Goal: Contribute content: Contribute content

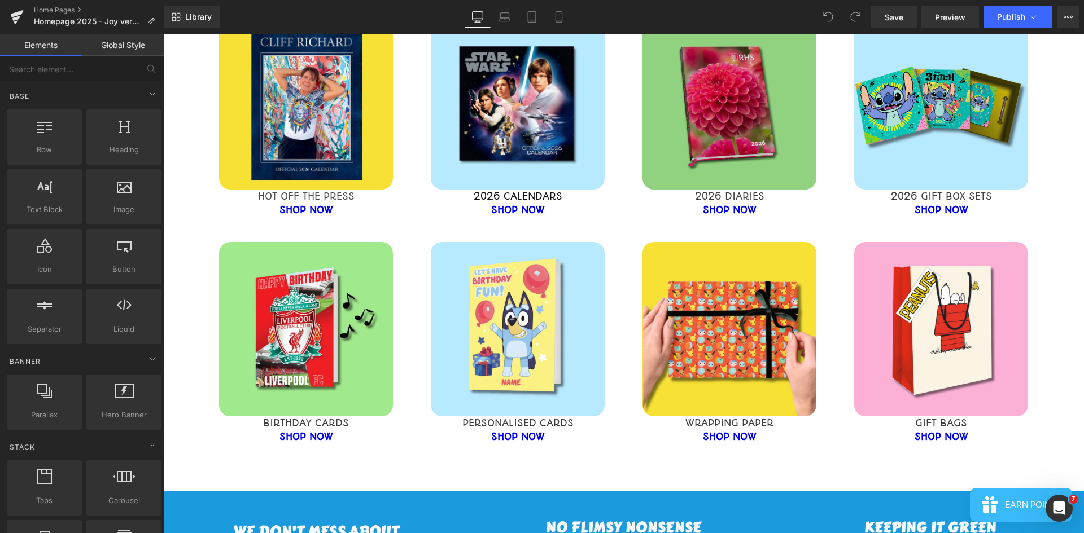
scroll to position [508, 0]
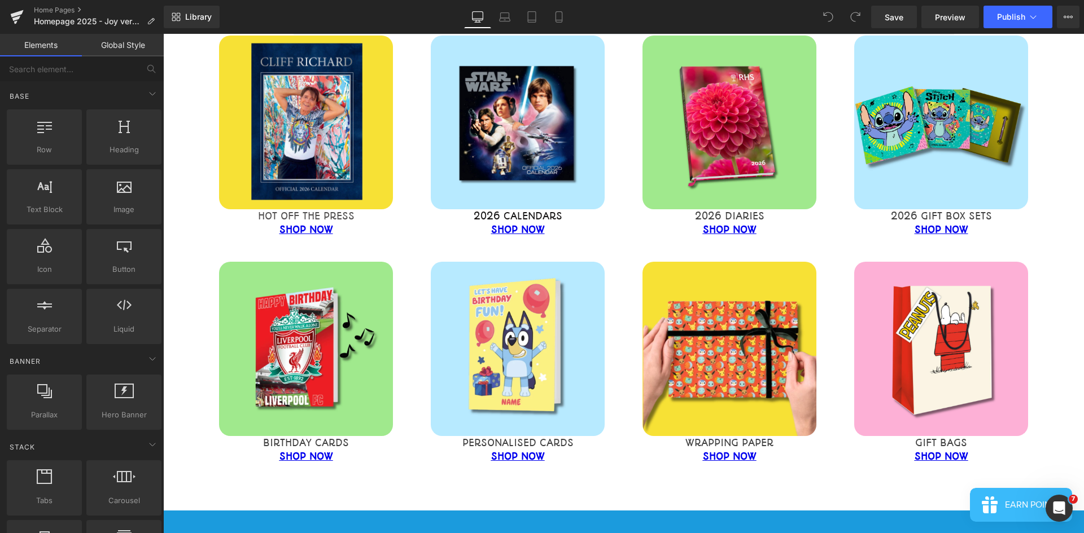
click at [722, 108] on div "Image" at bounding box center [941, 123] width 194 height 174
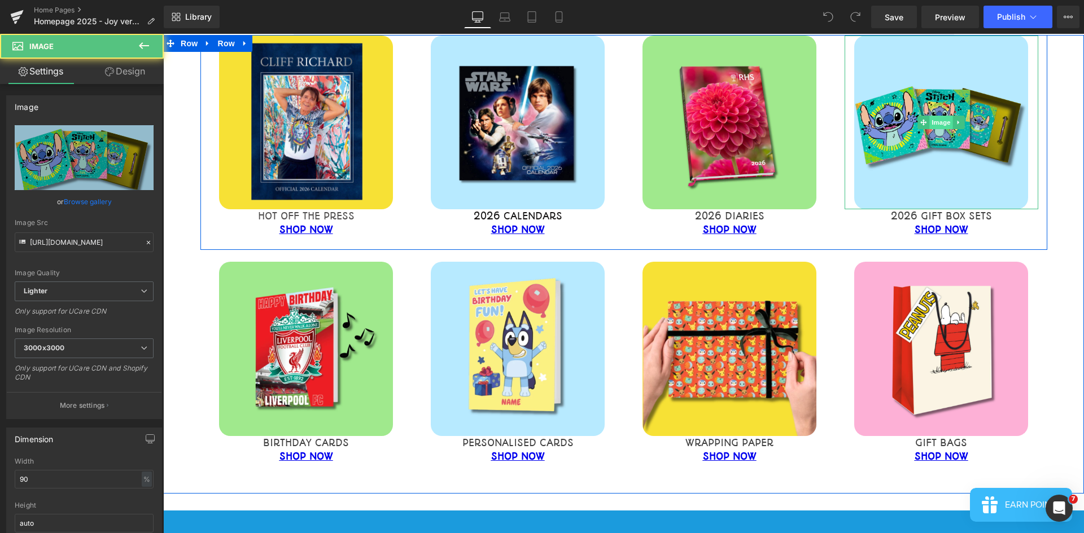
click at [722, 116] on span "Image" at bounding box center [941, 123] width 24 height 14
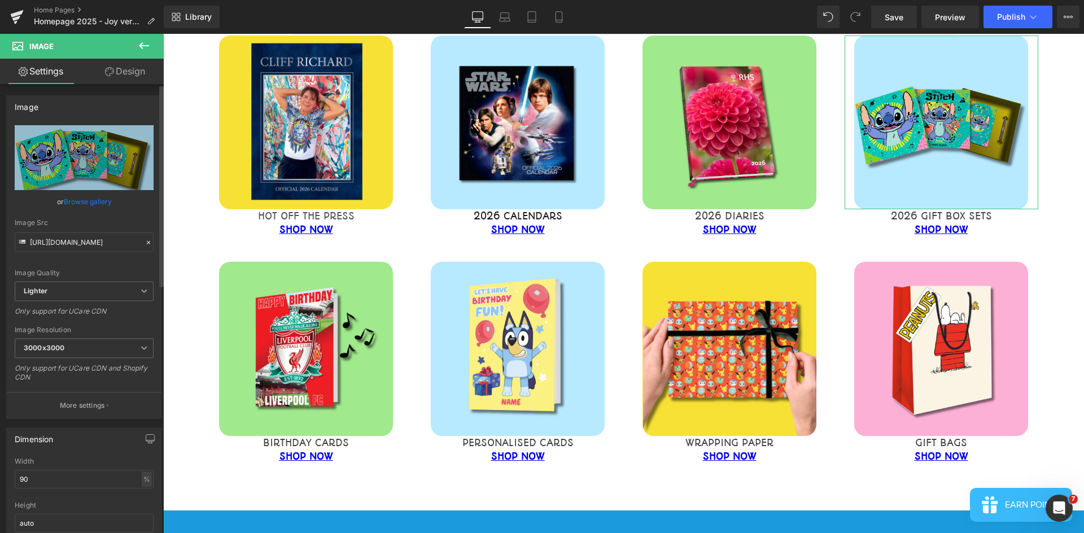
click at [68, 198] on link "Browse gallery" at bounding box center [88, 202] width 48 height 20
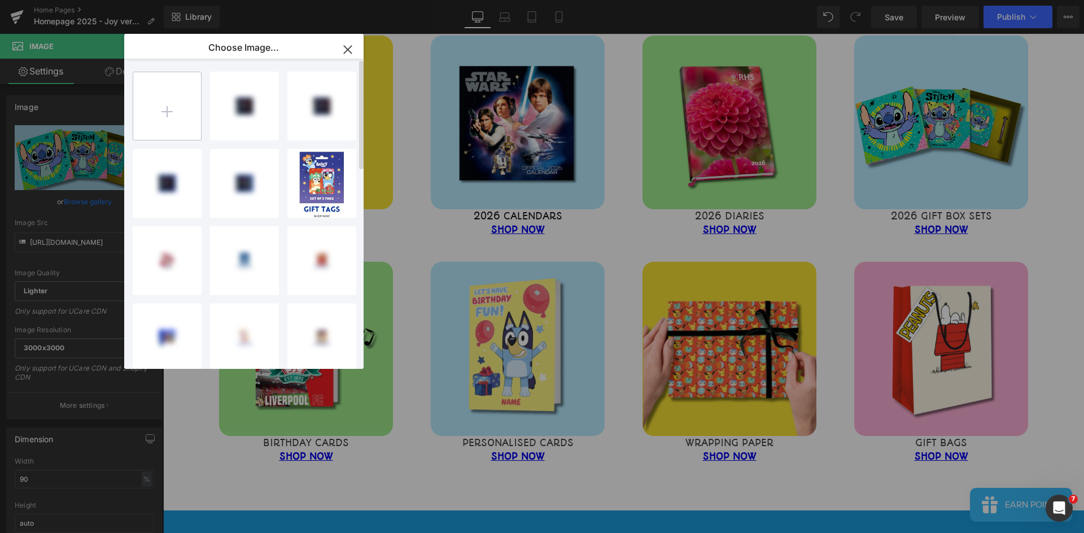
click at [185, 111] on input "file" at bounding box center [167, 106] width 68 height 68
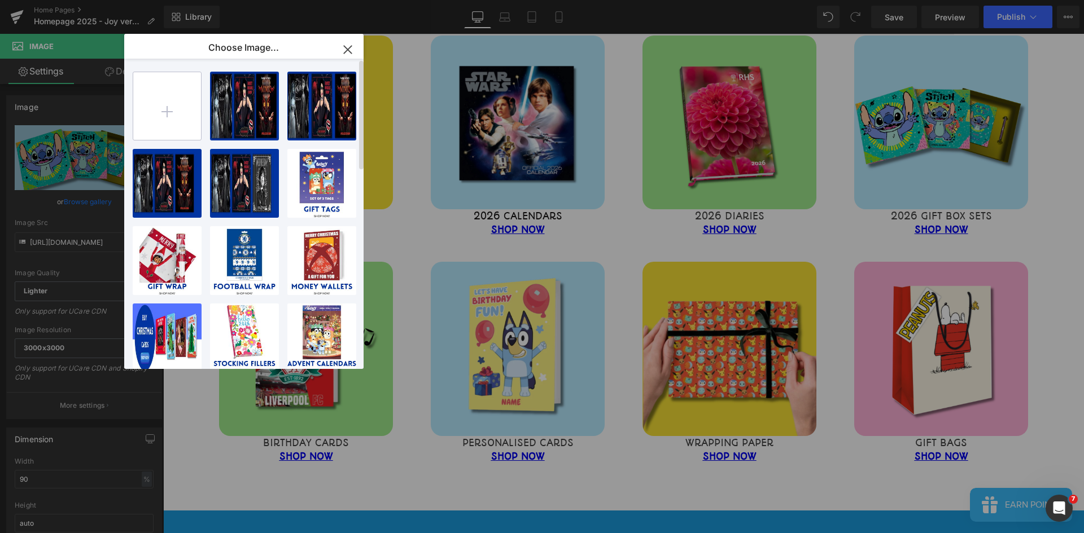
type input "C:\fakepath\website images 2025.jpg"
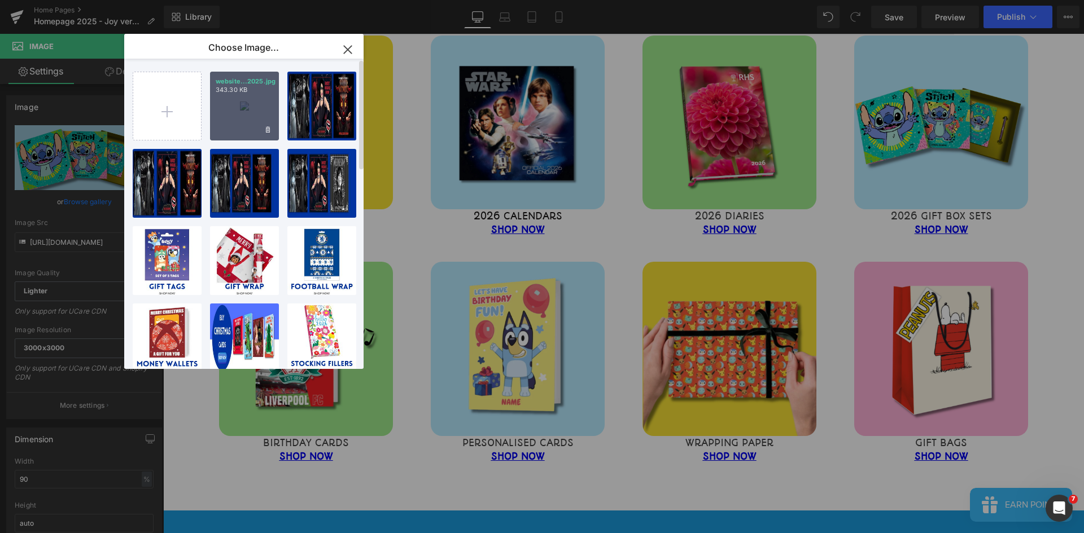
click at [244, 100] on div "website...2025.jpg 343.30 KB" at bounding box center [244, 106] width 69 height 69
type input "[URL][DOMAIN_NAME]"
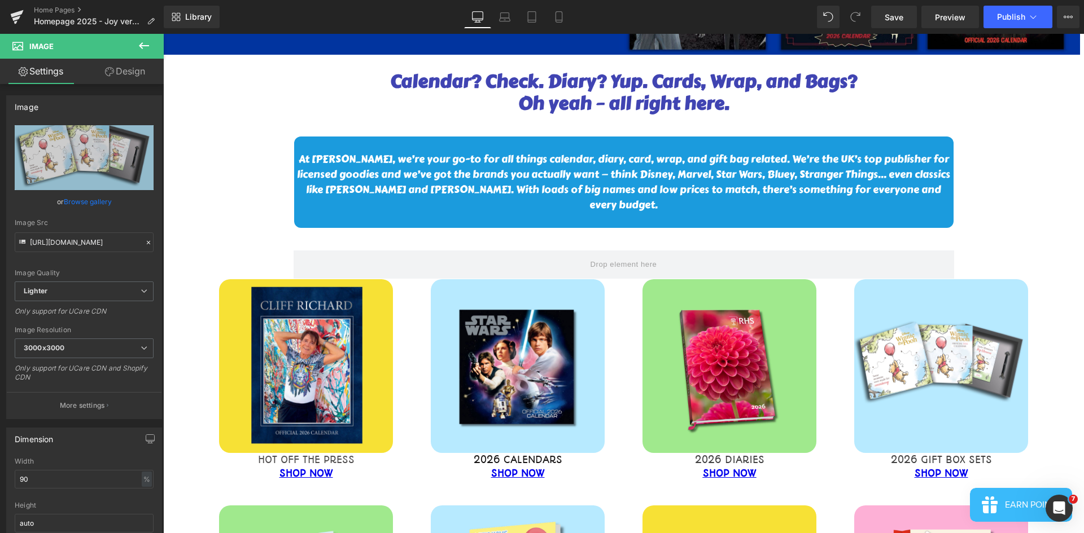
scroll to position [56, 0]
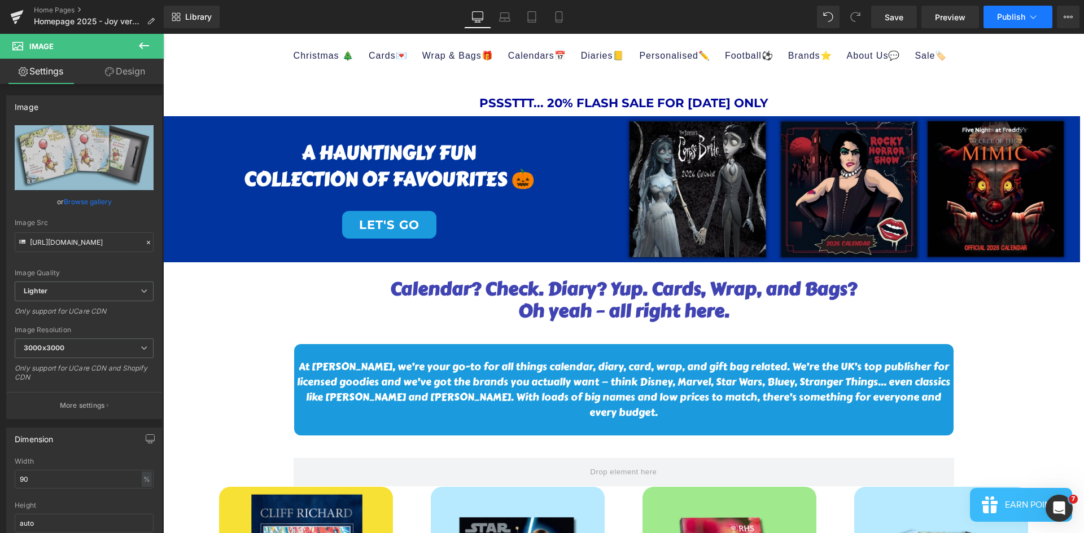
click at [722, 18] on span "Publish" at bounding box center [1011, 16] width 28 height 9
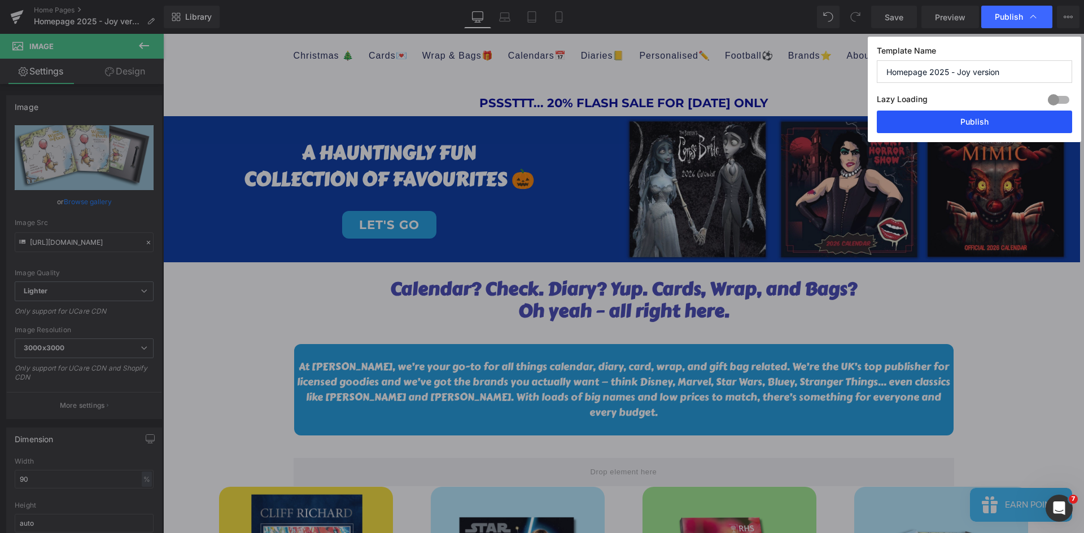
click at [722, 123] on button "Publish" at bounding box center [974, 122] width 195 height 23
